Goal: Task Accomplishment & Management: Manage account settings

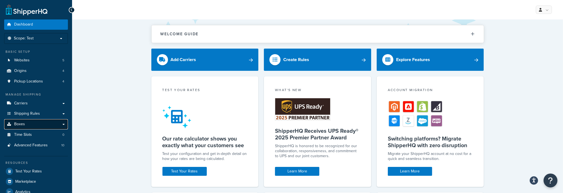
click at [24, 126] on span "Boxes" at bounding box center [19, 124] width 11 height 5
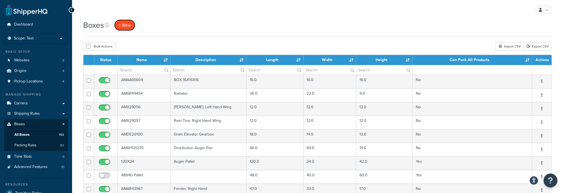
click at [120, 26] on span "+ New" at bounding box center [125, 25] width 12 height 6
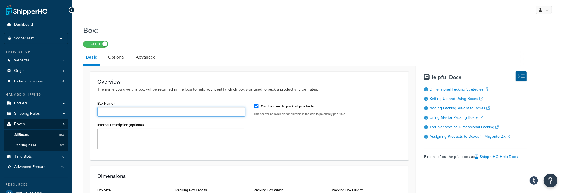
click at [112, 110] on input "Box Name" at bounding box center [171, 111] width 148 height 9
type input "AMH150139"
click at [256, 105] on input "Can be used to pack all products" at bounding box center [257, 106] width 6 height 4
checkbox input "false"
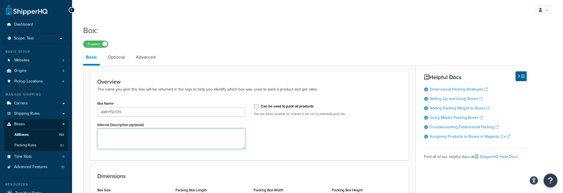
click at [130, 135] on textarea "Internal Description (optional)" at bounding box center [171, 138] width 148 height 21
paste textarea "Stalk Roll, Left Hand"
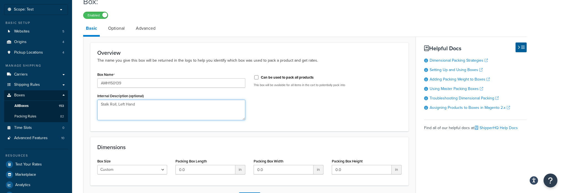
scroll to position [55, 0]
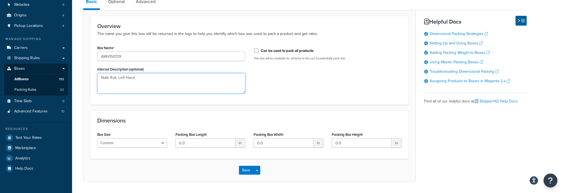
type textarea "Stalk Roll, Left Hand"
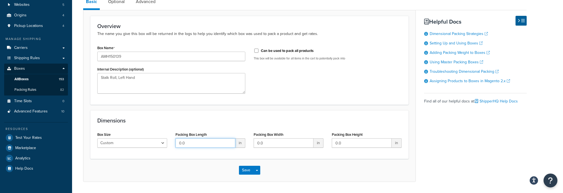
click at [183, 144] on input "0.0" at bounding box center [206, 142] width 60 height 9
type input "24"
click at [304, 143] on input "6" at bounding box center [284, 142] width 60 height 9
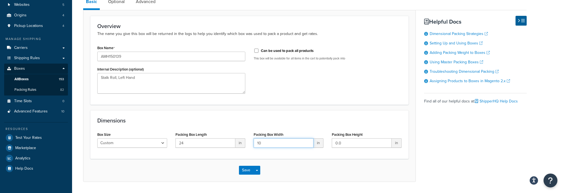
type input "10"
click at [362, 146] on input "0.0" at bounding box center [362, 142] width 60 height 9
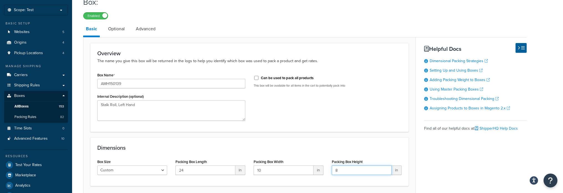
scroll to position [0, 0]
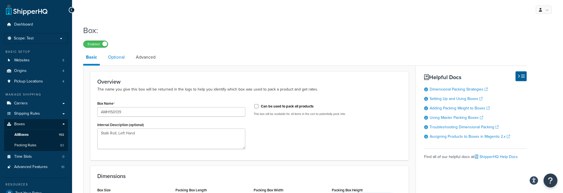
type input "8"
click at [123, 55] on link "Optional" at bounding box center [116, 56] width 22 height 13
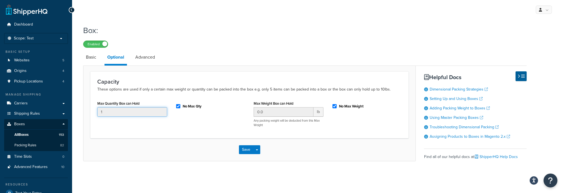
click at [130, 113] on input "1" at bounding box center [132, 111] width 70 height 9
click at [178, 107] on input "No Max Qty" at bounding box center [179, 106] width 6 height 4
checkbox input "false"
click at [134, 113] on input "1" at bounding box center [132, 111] width 70 height 9
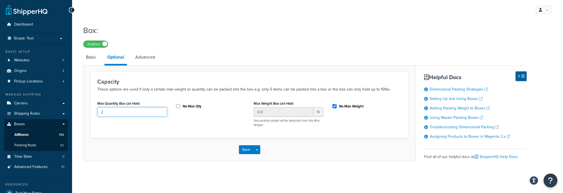
type input "2"
click at [266, 108] on input "0.0" at bounding box center [284, 111] width 60 height 9
click at [335, 106] on input "No Max Weight" at bounding box center [335, 106] width 6 height 4
checkbox input "false"
click at [284, 110] on input "0.0" at bounding box center [284, 111] width 60 height 9
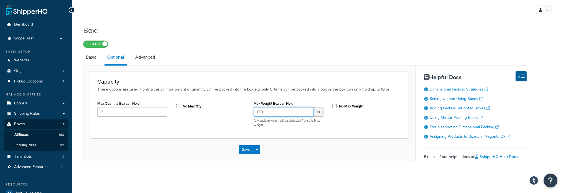
click at [284, 110] on input "0.0" at bounding box center [284, 111] width 60 height 9
type input "50"
click at [246, 149] on button "Save" at bounding box center [246, 149] width 15 height 9
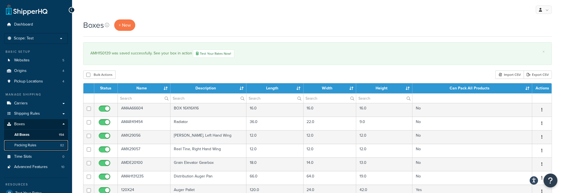
click at [42, 142] on link "Packing Rules 82" at bounding box center [36, 145] width 64 height 10
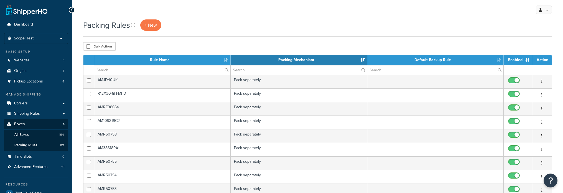
select select "15"
click at [113, 71] on input "text" at bounding box center [162, 69] width 136 height 9
click at [149, 19] on div "My Profile Billing Global Settings Contact Us Logout" at bounding box center [317, 9] width 491 height 19
click at [158, 25] on link "+ New" at bounding box center [150, 24] width 21 height 11
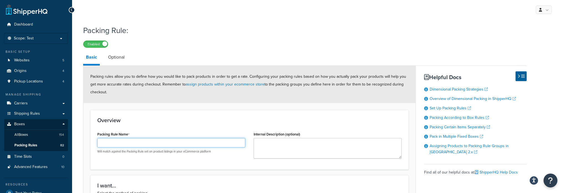
click at [146, 145] on input "Packing Rule Name" at bounding box center [171, 142] width 148 height 9
type input "AMH150139"
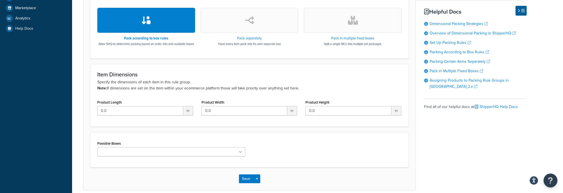
scroll to position [222, 0]
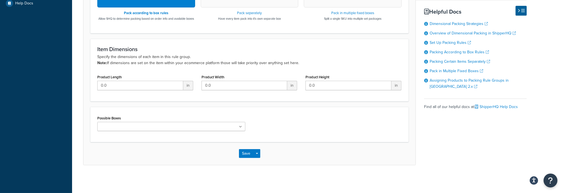
click at [242, 130] on ul at bounding box center [171, 126] width 148 height 9
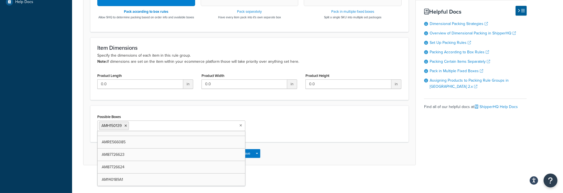
scroll to position [591, 0]
click at [251, 158] on button "Save" at bounding box center [246, 153] width 15 height 9
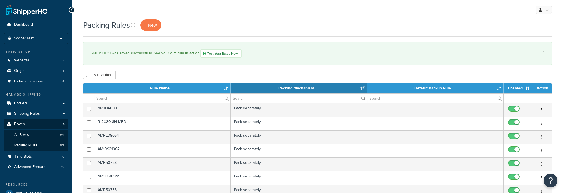
select select "15"
click at [114, 101] on input "text" at bounding box center [162, 97] width 136 height 9
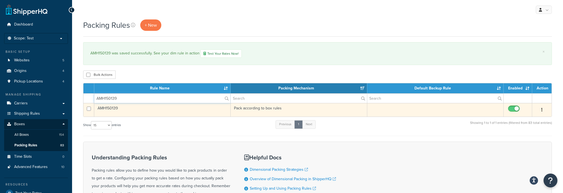
type input "AMH150139"
click at [113, 108] on td "AMH150139" at bounding box center [162, 110] width 136 height 14
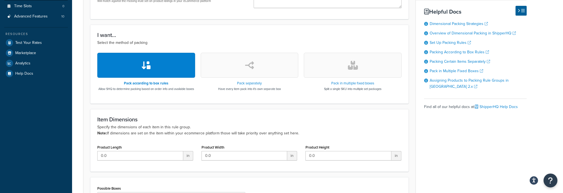
scroll to position [166, 0]
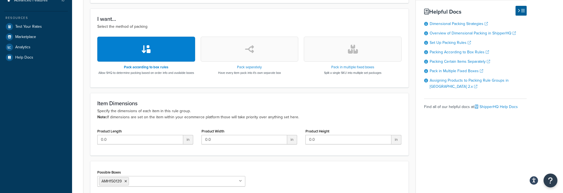
click at [258, 60] on button "button" at bounding box center [250, 49] width 98 height 25
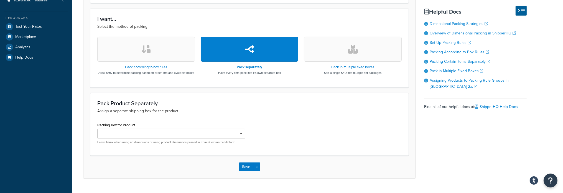
click at [156, 50] on button "button" at bounding box center [146, 49] width 98 height 25
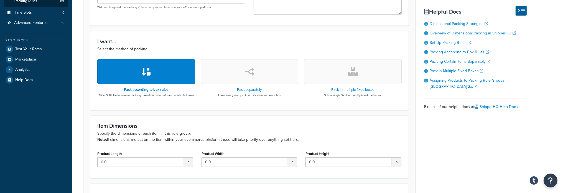
scroll to position [143, 0]
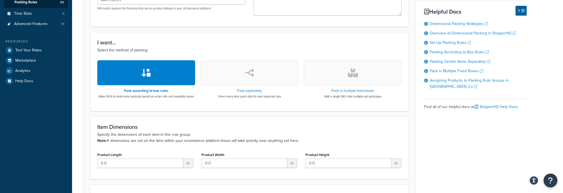
click at [230, 82] on button "button" at bounding box center [250, 72] width 98 height 25
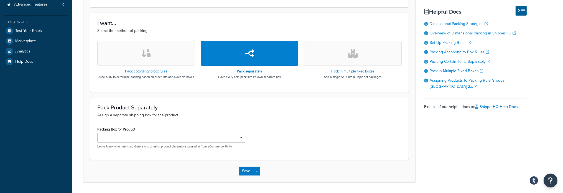
scroll to position [184, 0]
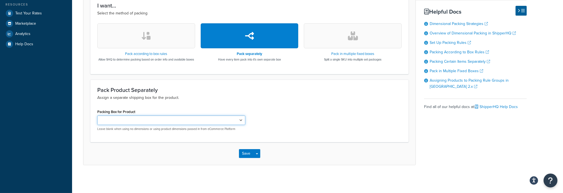
click at [240, 121] on select "AMAA66604 AMAR49454 AMX29056 AMX29057 AMDE20100 AMAH131235 AMAR43967 AMAR43968 …" at bounding box center [171, 119] width 148 height 9
select select "736909"
click at [97, 115] on select "AMAA66604 AMAR49454 AMX29056 AMX29057 AMDE20100 AMAH131235 AMAR43967 AMAR43968 …" at bounding box center [171, 119] width 148 height 9
click at [245, 155] on button "Save" at bounding box center [246, 153] width 15 height 9
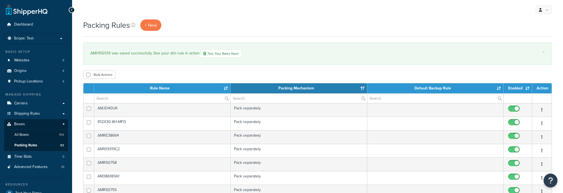
select select "15"
click at [136, 97] on input "text" at bounding box center [162, 97] width 136 height 9
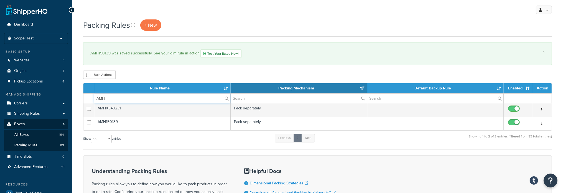
type input "AMH150139"
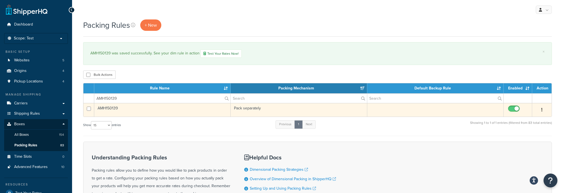
click at [106, 108] on td "AMH150139" at bounding box center [162, 110] width 136 height 14
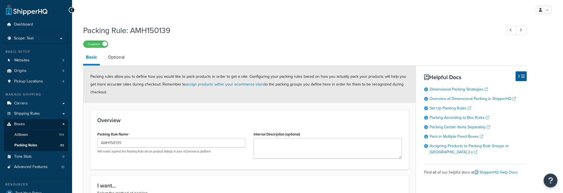
select select "736909"
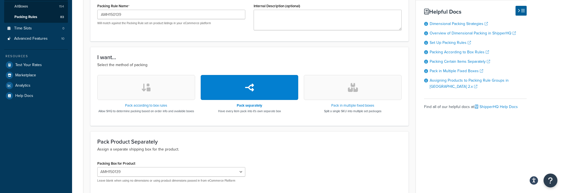
scroll to position [139, 0]
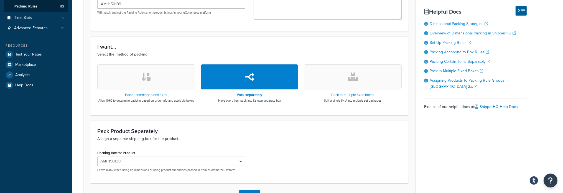
click at [155, 75] on button "button" at bounding box center [146, 76] width 98 height 25
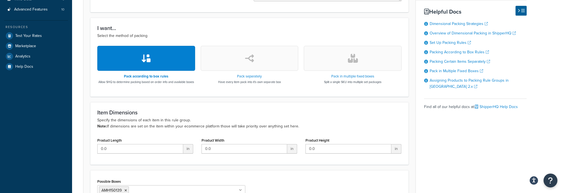
scroll to position [194, 0]
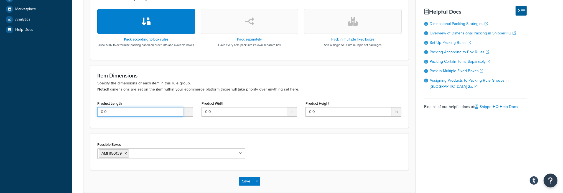
click at [145, 117] on input "0.0" at bounding box center [140, 111] width 86 height 9
drag, startPoint x: 145, startPoint y: 120, endPoint x: 103, endPoint y: 120, distance: 42.7
click at [103, 117] on input "0.0" at bounding box center [140, 111] width 86 height 9
type input "0"
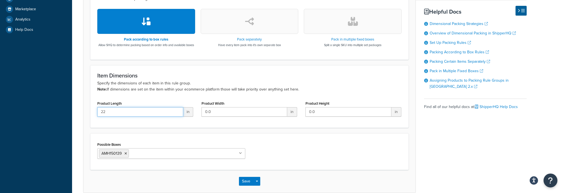
type input "22"
type input "5"
click at [244, 184] on button "Save" at bounding box center [246, 181] width 15 height 9
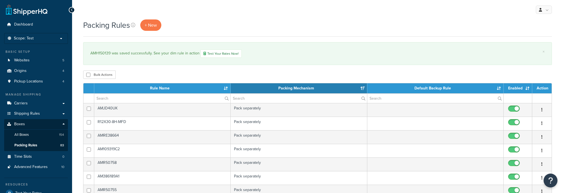
select select "15"
click at [18, 122] on span "Boxes" at bounding box center [19, 124] width 11 height 5
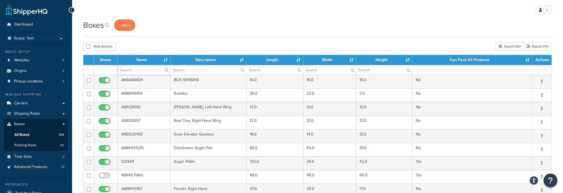
click at [142, 68] on input "text" at bounding box center [144, 69] width 52 height 9
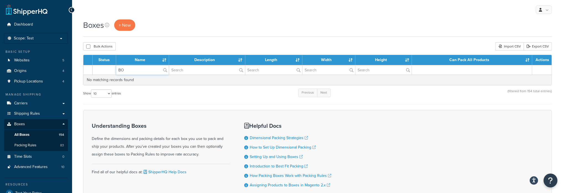
type input "B"
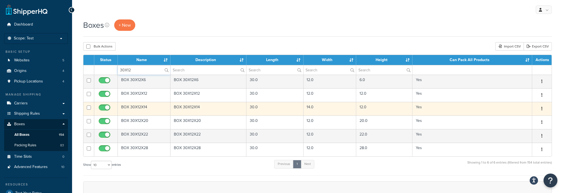
type input "30X12"
click at [143, 106] on td "BOX 30X12X14" at bounding box center [144, 109] width 53 height 14
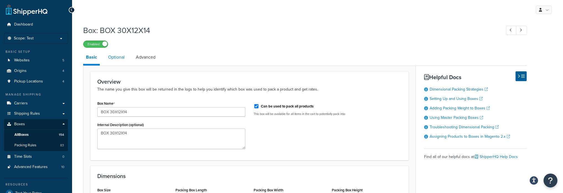
click at [113, 55] on link "Optional" at bounding box center [116, 56] width 22 height 13
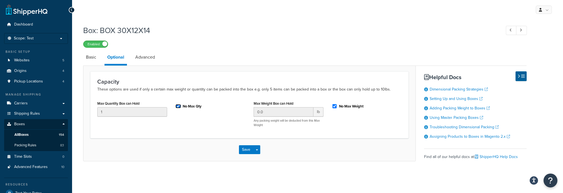
click at [178, 105] on input "No Max Qty" at bounding box center [179, 106] width 6 height 4
checkbox input "false"
click at [113, 112] on input "1" at bounding box center [132, 111] width 70 height 9
type input "2"
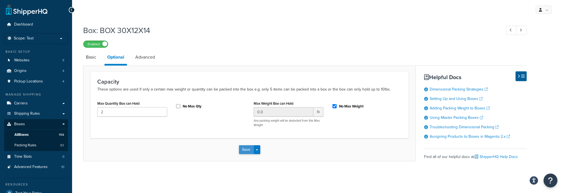
click at [244, 149] on button "Save" at bounding box center [246, 149] width 15 height 9
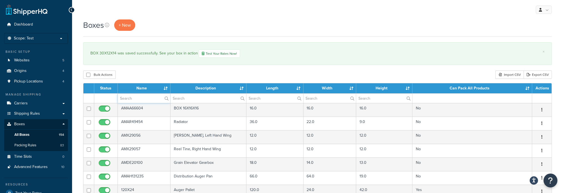
click at [142, 102] on input "text" at bounding box center [144, 97] width 52 height 9
type input "30X"
click at [308, 46] on div "× BOX 30X12X14 was saved successfully. See your box in action Test Your Rates N…" at bounding box center [317, 53] width 469 height 23
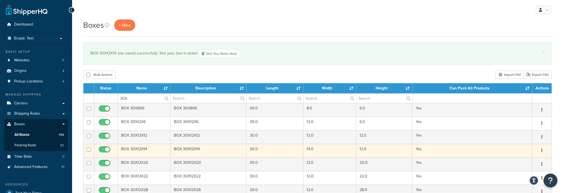
click at [133, 150] on td "BOX 30X12X14" at bounding box center [144, 151] width 53 height 14
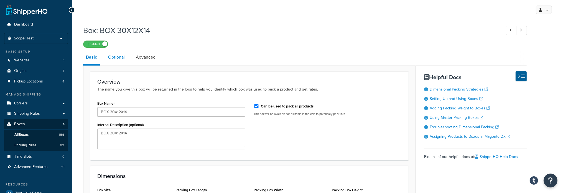
click at [120, 56] on link "Optional" at bounding box center [116, 56] width 22 height 13
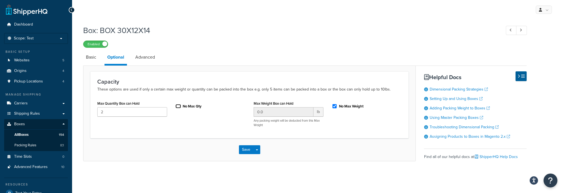
click at [178, 105] on input "No Max Qty" at bounding box center [179, 106] width 6 height 4
checkbox input "true"
click at [240, 150] on button "Save" at bounding box center [246, 149] width 15 height 9
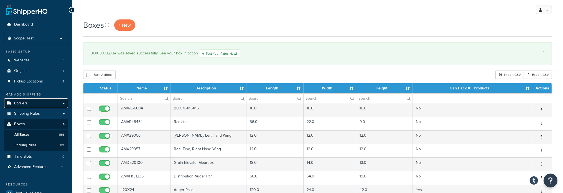
click at [37, 103] on link "Carriers" at bounding box center [36, 103] width 64 height 10
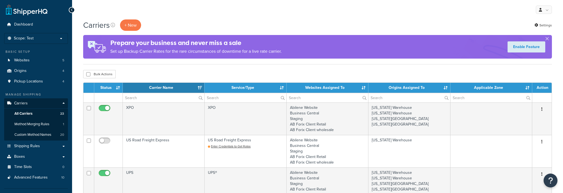
select select "15"
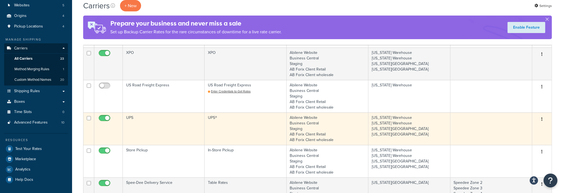
scroll to position [55, 0]
click at [130, 117] on td "UPS" at bounding box center [164, 128] width 82 height 32
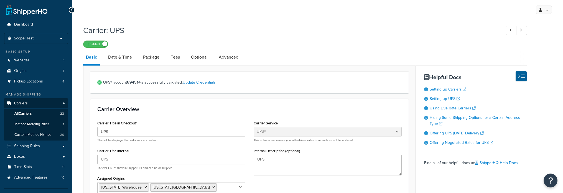
select select "ups"
click at [155, 58] on link "Package" at bounding box center [151, 56] width 22 height 13
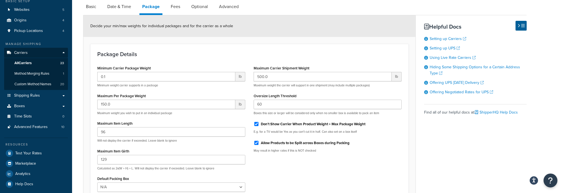
scroll to position [55, 0]
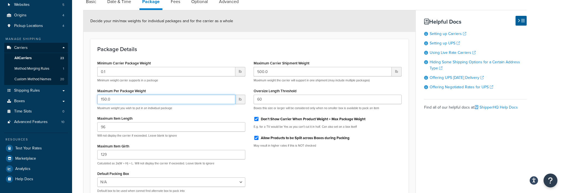
drag, startPoint x: 113, startPoint y: 99, endPoint x: 97, endPoint y: 102, distance: 16.9
click at [97, 102] on div "Minimum Carrier Package Weight 0.1 lb Minimum weight carrier supports in a pack…" at bounding box center [171, 128] width 156 height 138
type input "100"
click at [330, 173] on div "Minimum Carrier Package Weight 0.1 lb Minimum weight carrier supports in a pack…" at bounding box center [249, 128] width 313 height 138
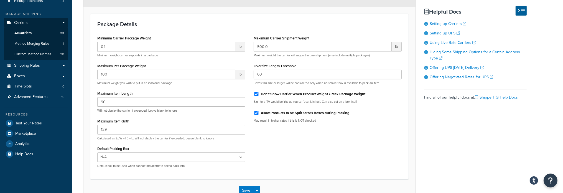
scroll to position [118, 0]
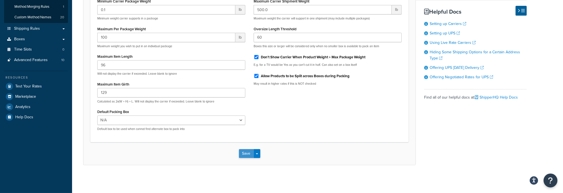
click at [253, 155] on button "Save" at bounding box center [246, 153] width 15 height 9
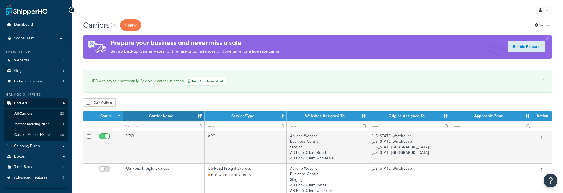
select select "15"
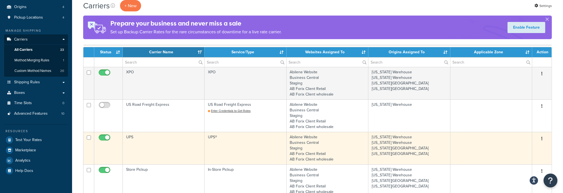
scroll to position [55, 0]
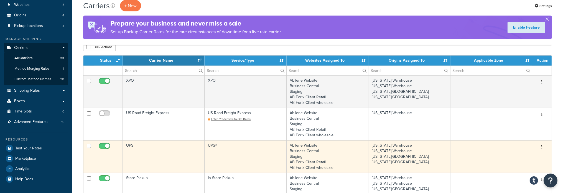
click at [126, 145] on td "UPS" at bounding box center [164, 156] width 82 height 32
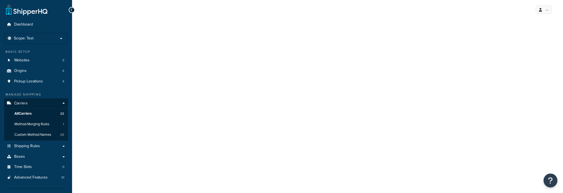
select select "ups"
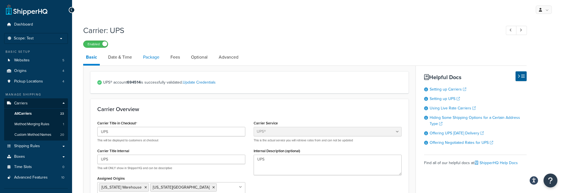
click at [148, 56] on link "Package" at bounding box center [151, 56] width 22 height 13
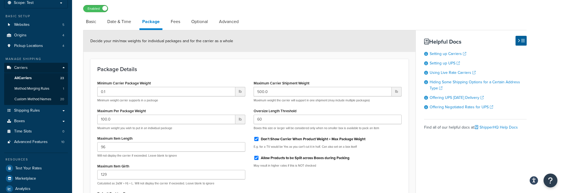
scroll to position [55, 0]
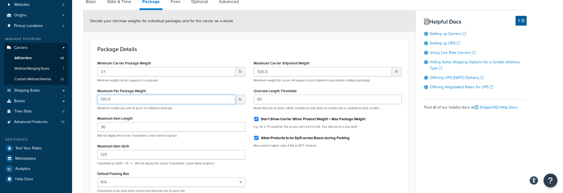
click at [151, 99] on input "100.0" at bounding box center [166, 99] width 138 height 9
type input "150.00"
click at [264, 159] on div "Minimum Carrier Package Weight 0.1 lb Minimum weight carrier supports in a pack…" at bounding box center [249, 128] width 313 height 138
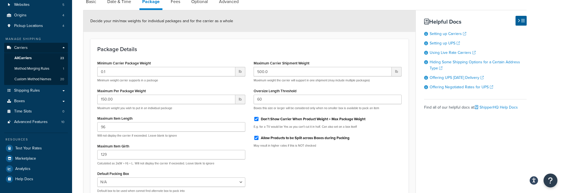
scroll to position [111, 0]
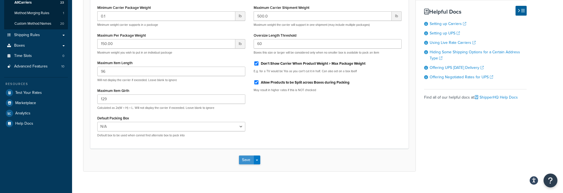
click at [246, 160] on button "Save" at bounding box center [246, 159] width 15 height 9
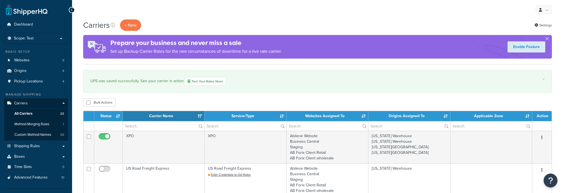
select select "15"
